Goal: Information Seeking & Learning: Learn about a topic

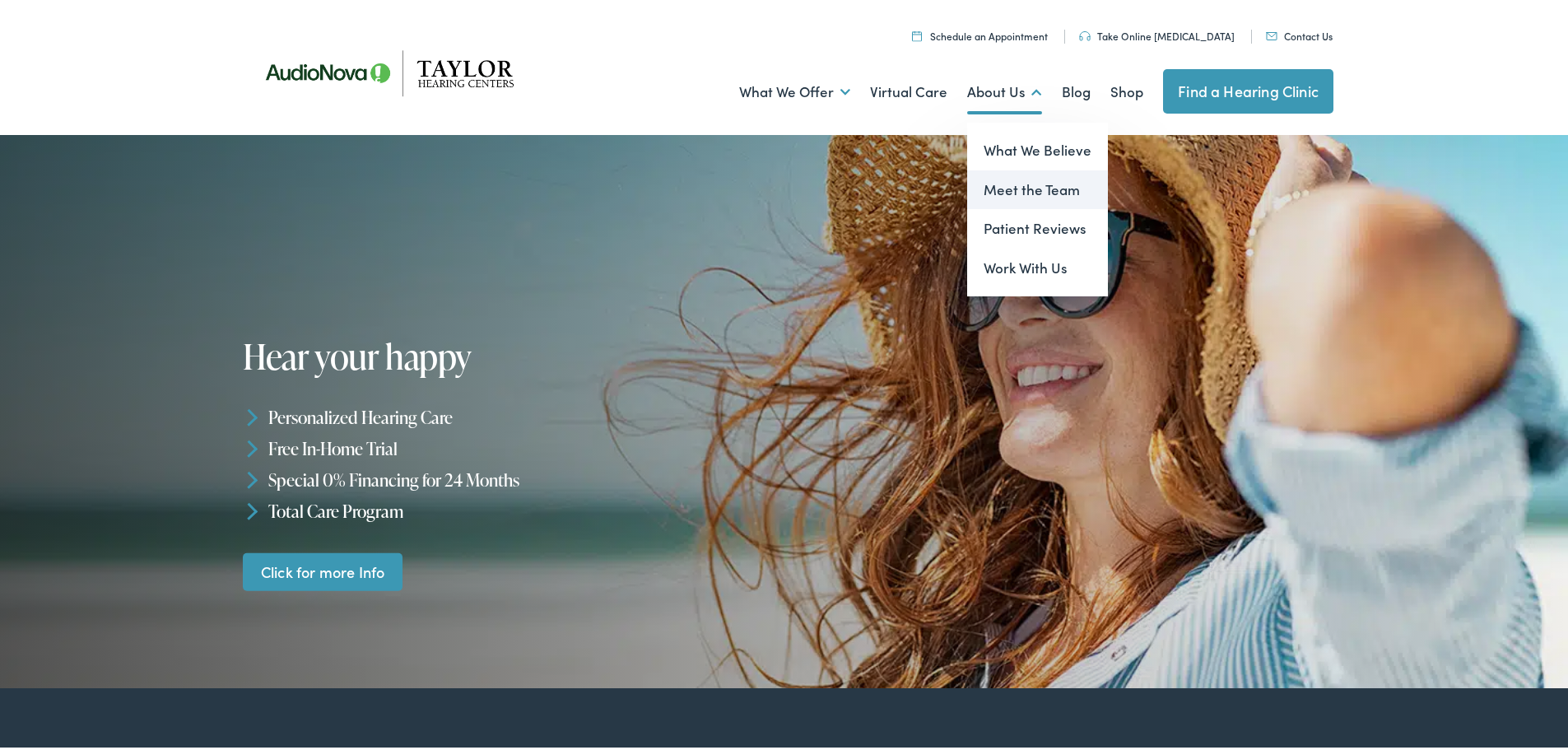
click at [1025, 191] on link "Meet the Team" at bounding box center [1038, 187] width 141 height 39
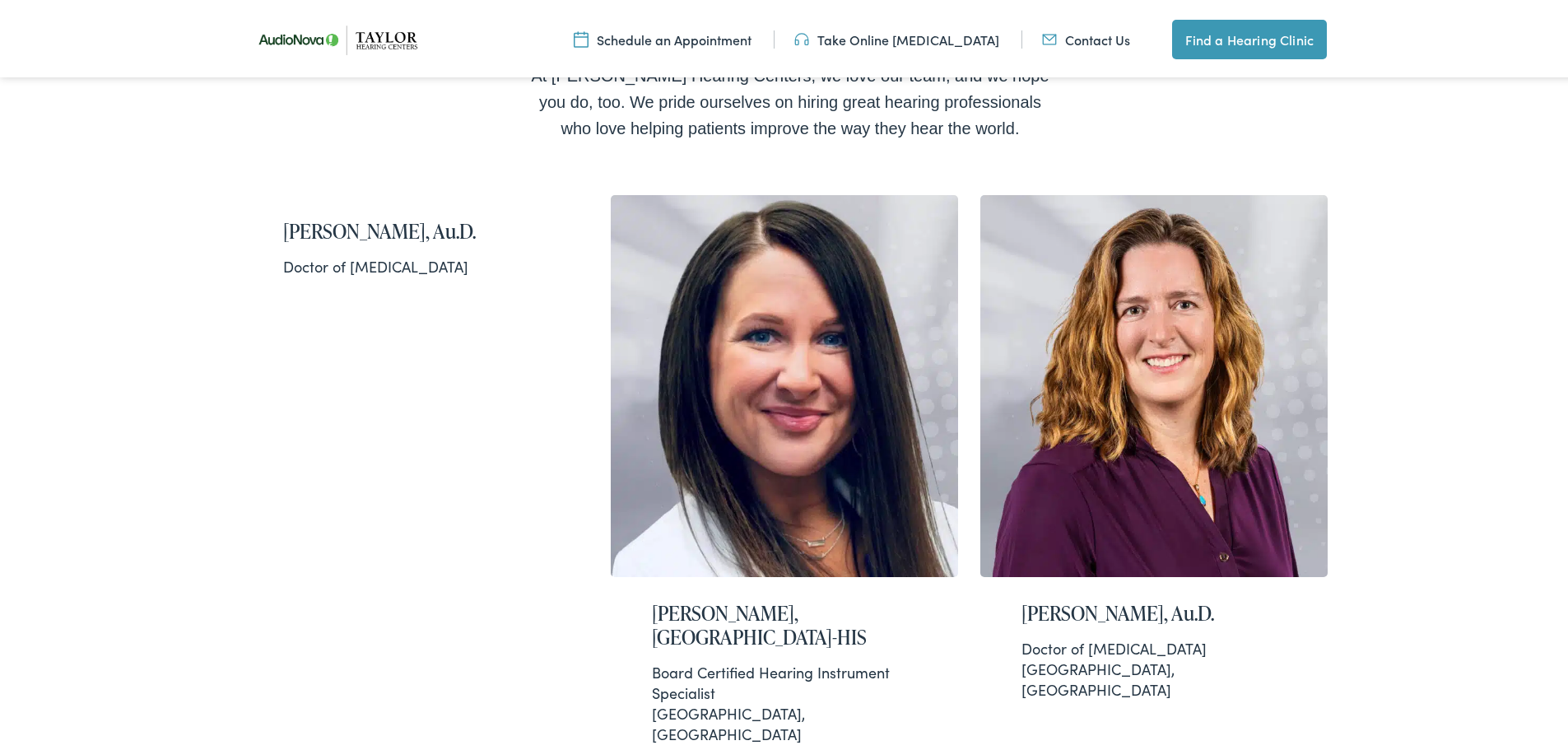
scroll to position [458, 0]
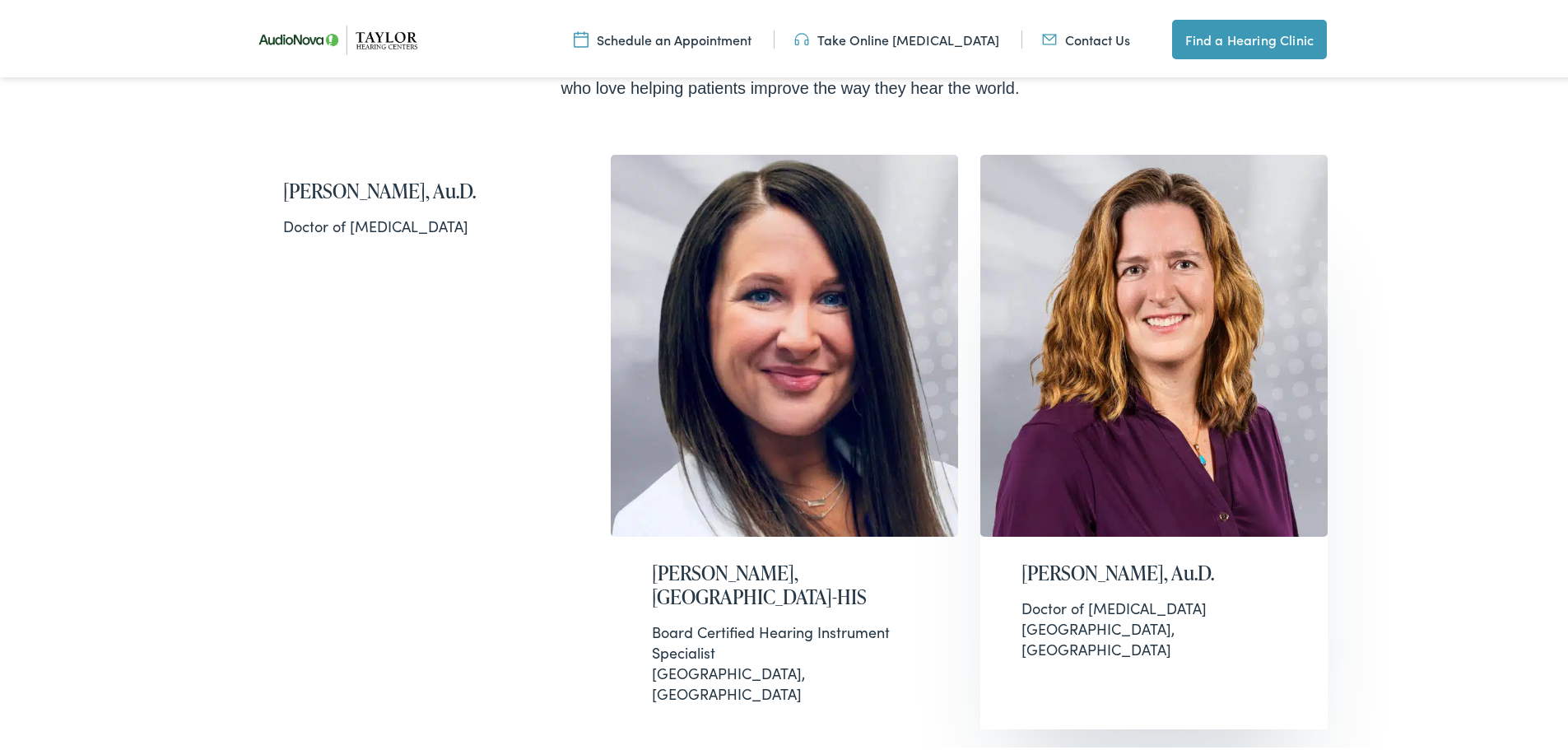
click at [1129, 250] on img at bounding box center [1154, 343] width 347 height 382
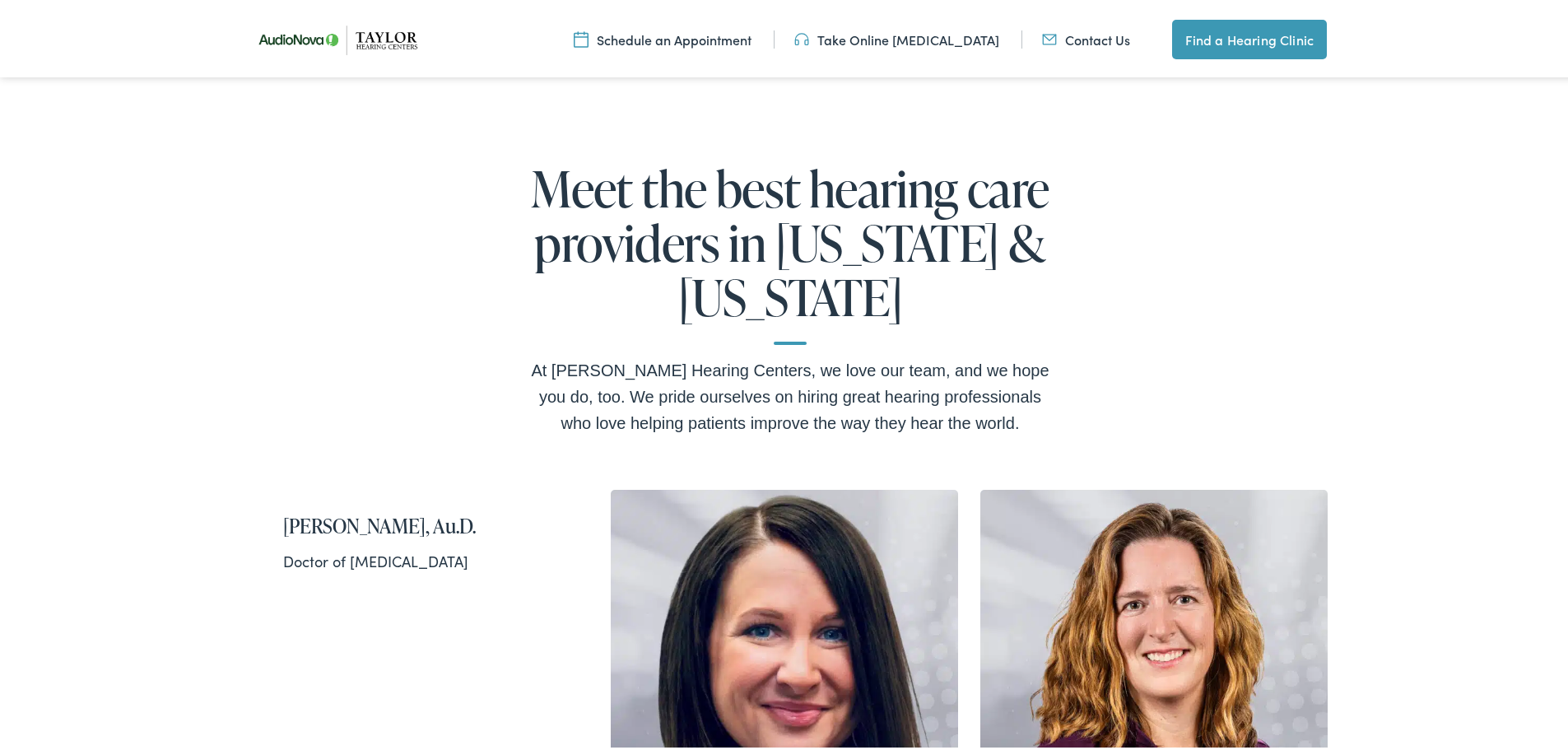
scroll to position [0, 0]
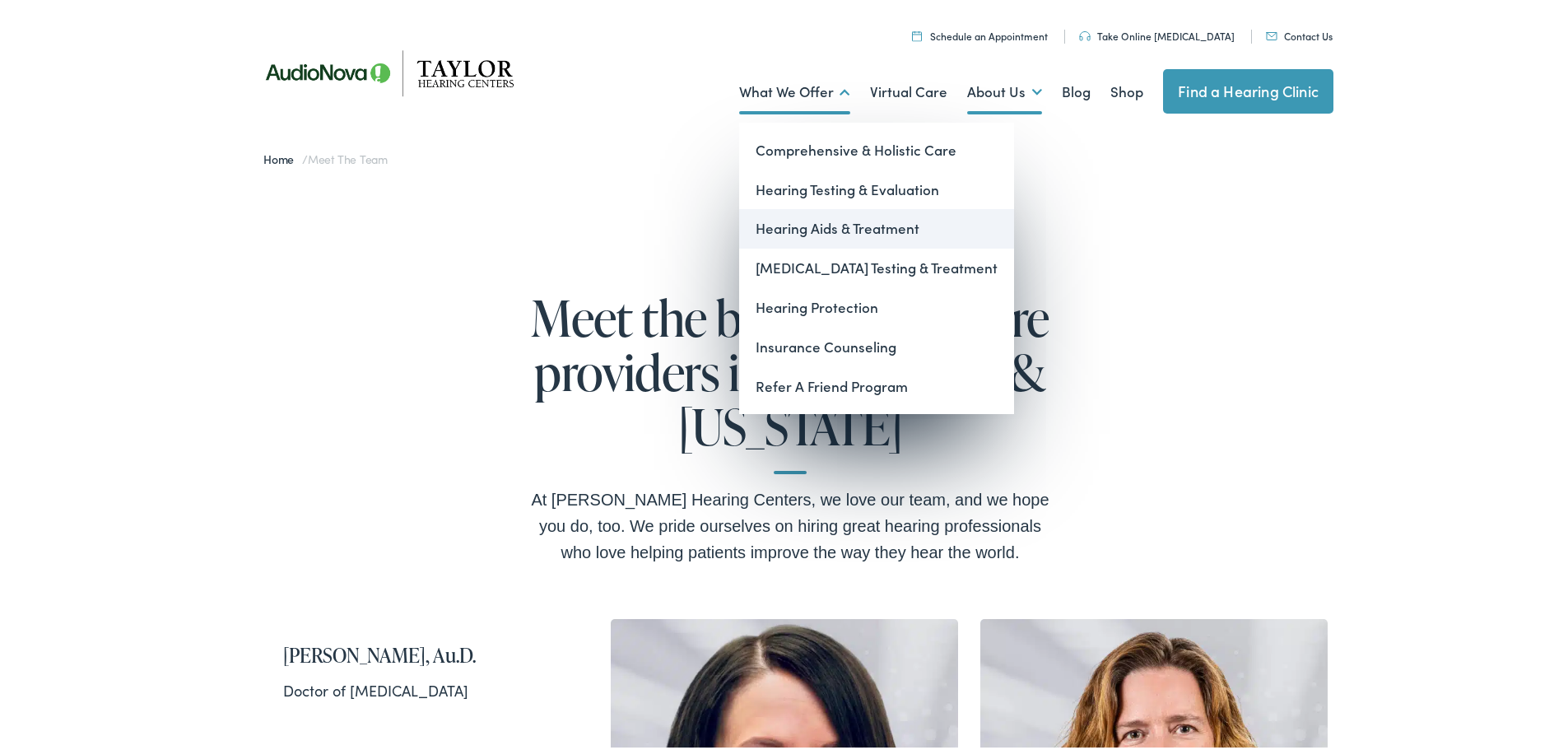
click at [798, 223] on link "Hearing Aids & Treatment" at bounding box center [876, 226] width 275 height 39
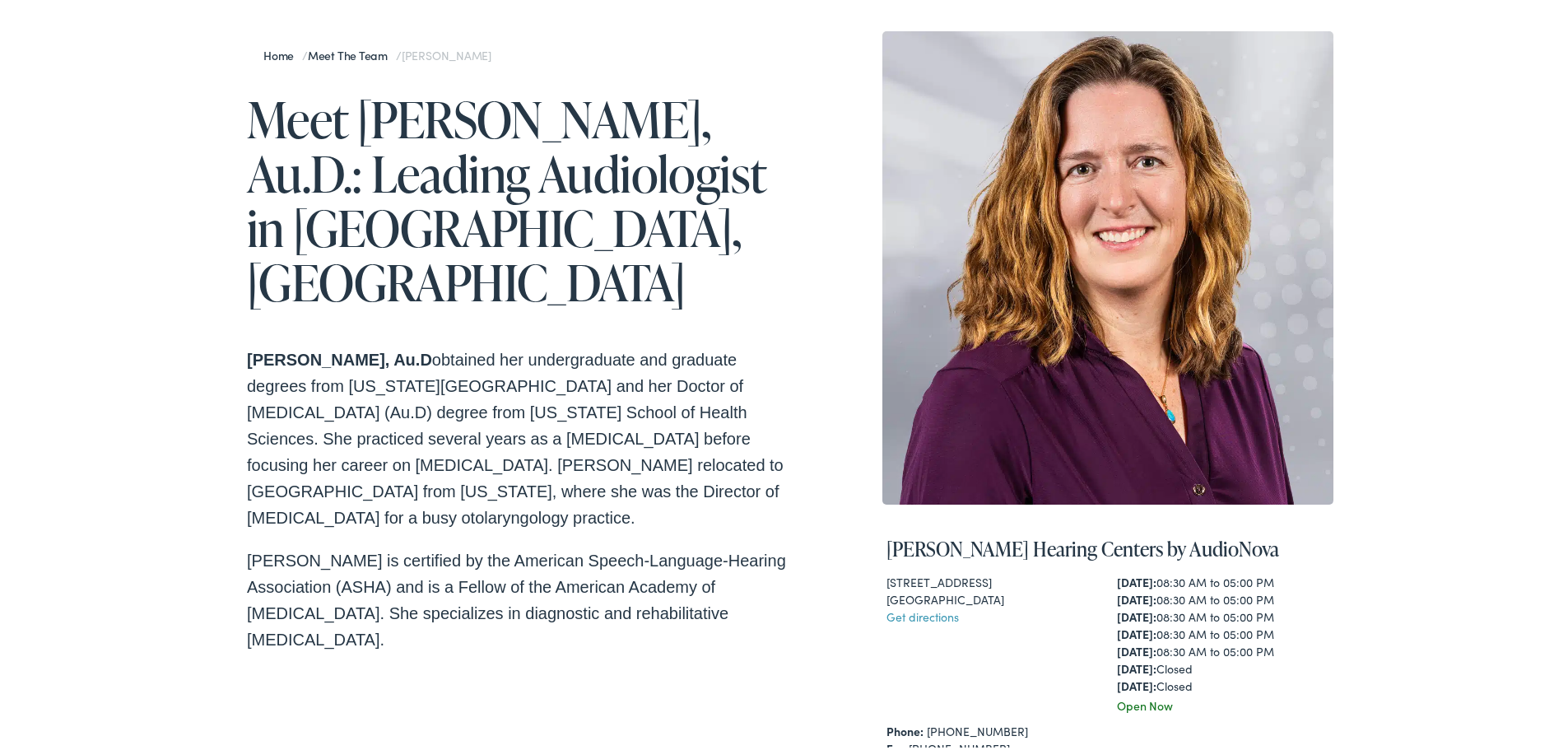
scroll to position [139, 0]
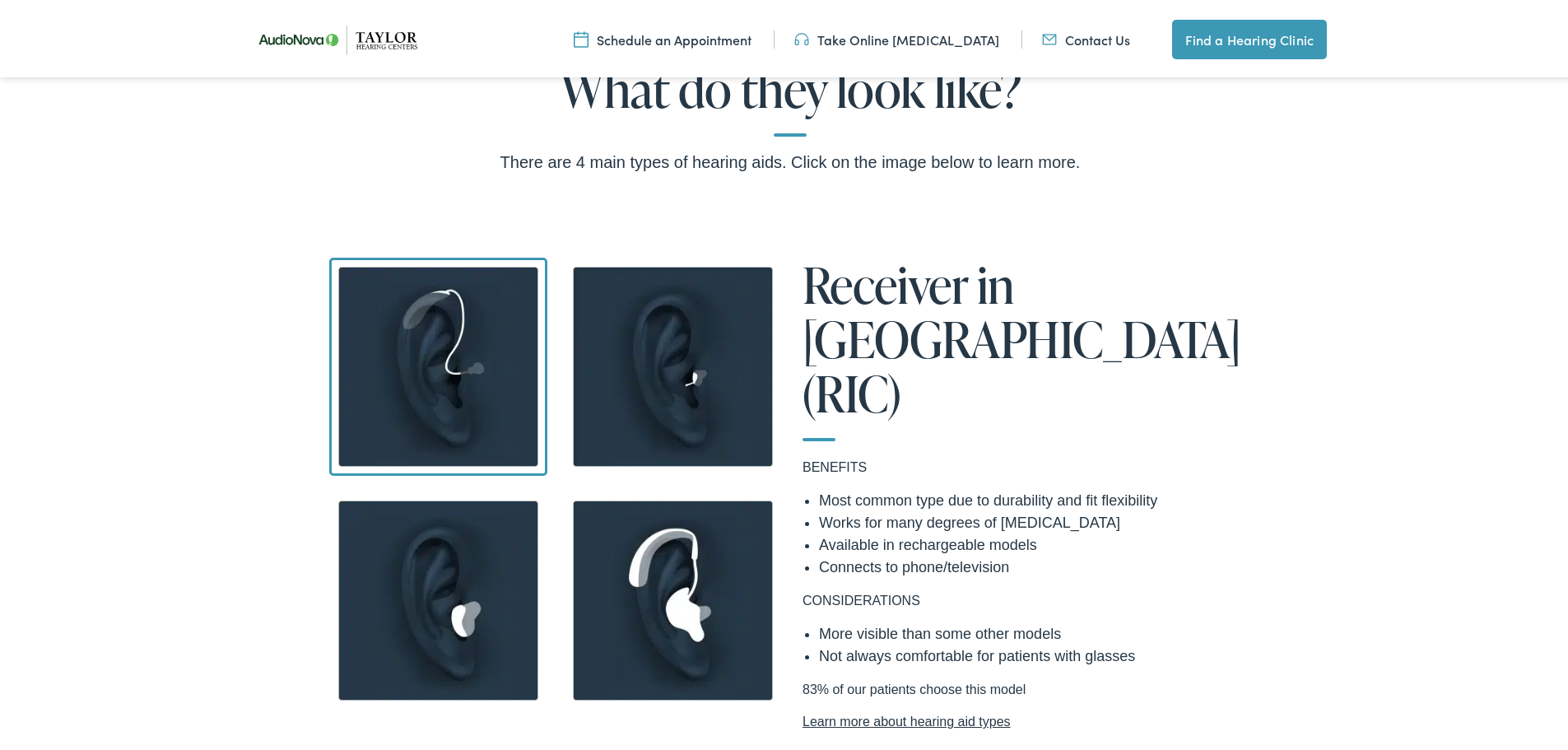
scroll to position [1544, 0]
